Goal: Navigation & Orientation: Find specific page/section

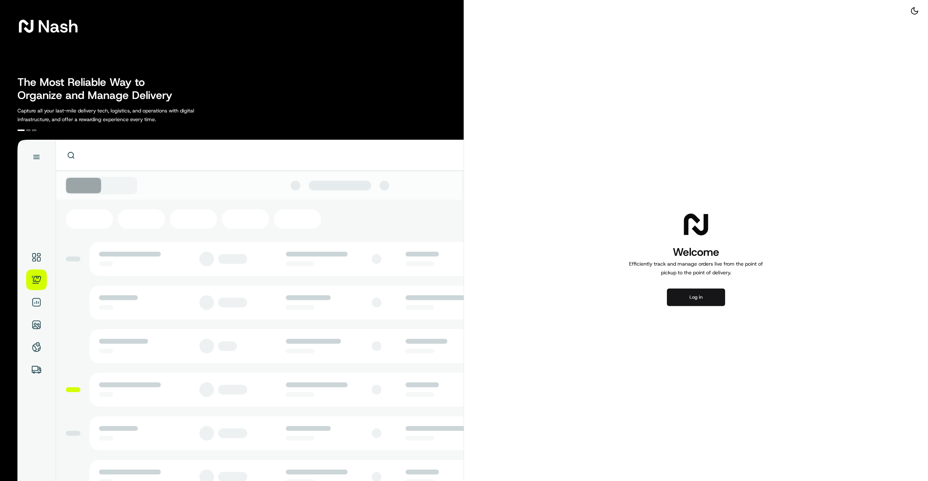
click at [691, 295] on button "Log in" at bounding box center [696, 296] width 58 height 17
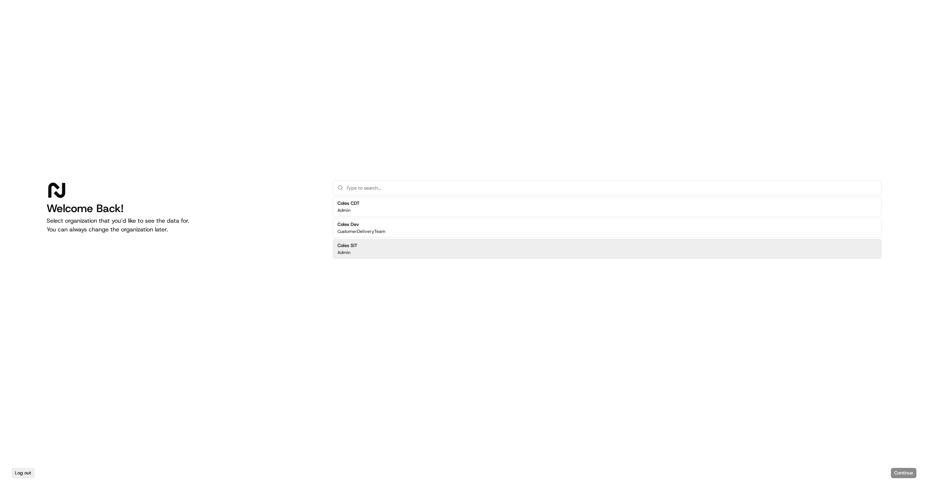
click at [363, 251] on div "Coles SIT Admin" at bounding box center [607, 249] width 549 height 20
click at [900, 471] on button "Continue" at bounding box center [903, 473] width 25 height 10
